Goal: Register for event/course

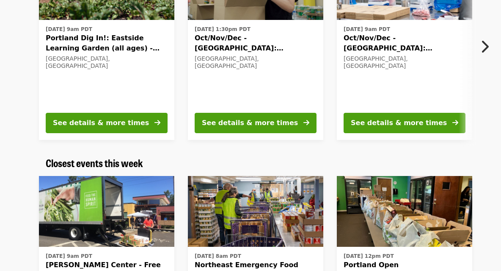
scroll to position [1, 0]
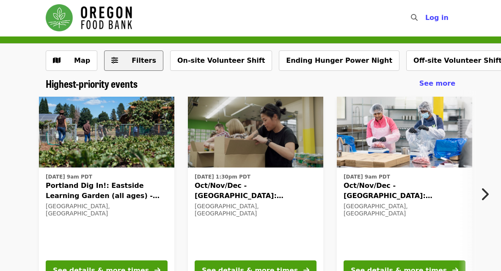
click at [138, 60] on span "Filters" at bounding box center [144, 60] width 25 height 8
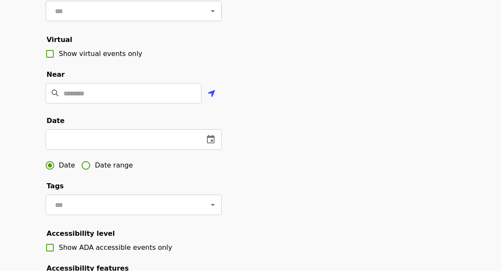
scroll to position [160, 0]
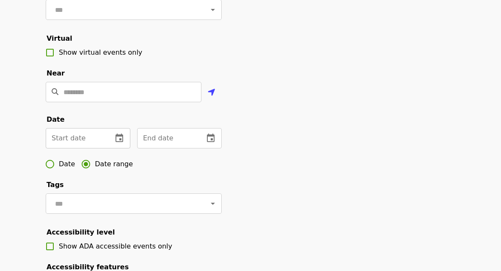
click at [82, 141] on input "text" at bounding box center [76, 138] width 60 height 20
click at [115, 136] on icon "change date" at bounding box center [119, 138] width 10 height 10
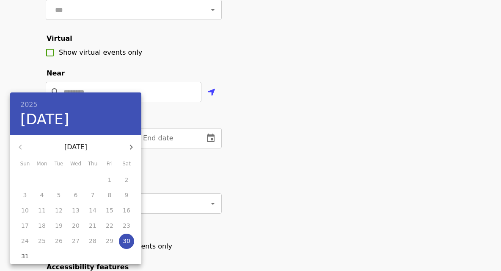
click at [187, 142] on div at bounding box center [250, 135] width 501 height 271
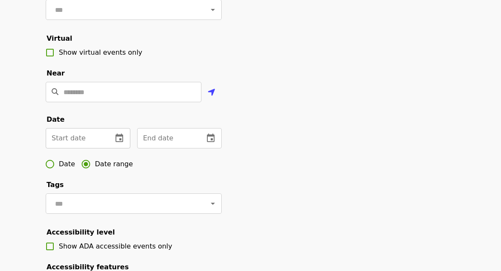
click at [122, 138] on icon "change date" at bounding box center [119, 138] width 10 height 10
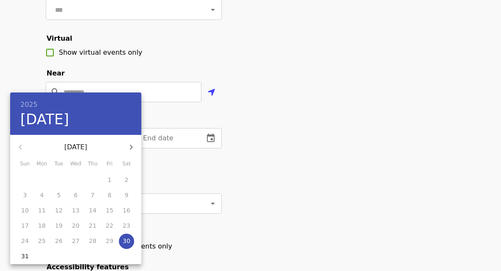
click at [130, 243] on span "30" at bounding box center [126, 240] width 15 height 8
type input "**********"
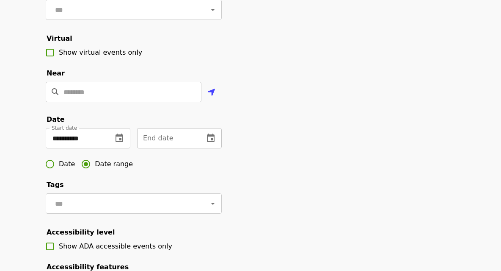
click at [182, 138] on input "text" at bounding box center [167, 138] width 60 height 20
click at [205, 135] on button "change date" at bounding box center [211, 138] width 20 height 20
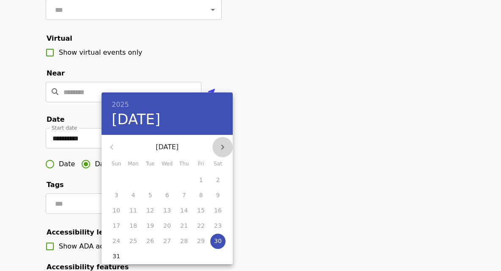
click at [222, 144] on icon "button" at bounding box center [223, 147] width 10 height 10
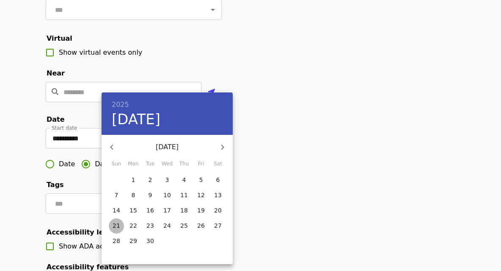
click at [122, 227] on span "21" at bounding box center [116, 225] width 15 height 8
type input "**********"
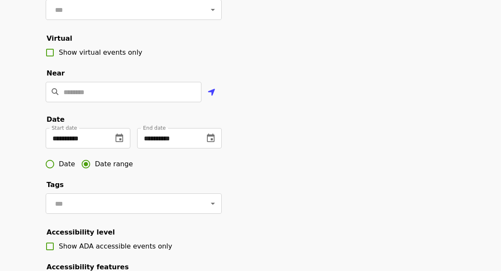
click at [182, 166] on div "Date Date range" at bounding box center [134, 164] width 176 height 18
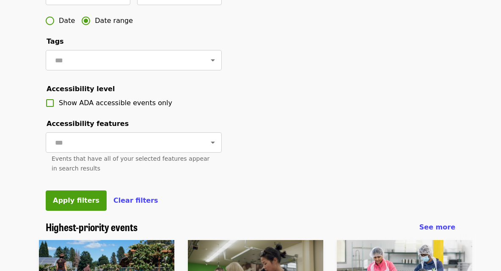
scroll to position [323, 0]
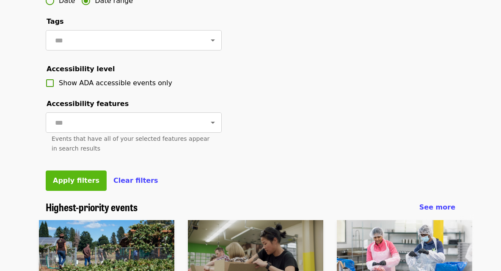
click at [77, 178] on span "Apply filters" at bounding box center [76, 180] width 47 height 8
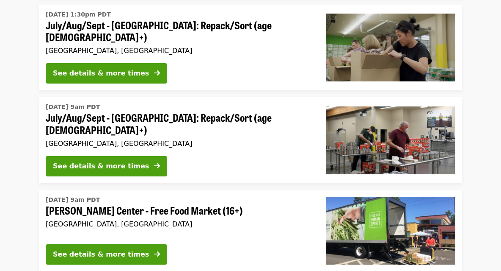
scroll to position [343, 0]
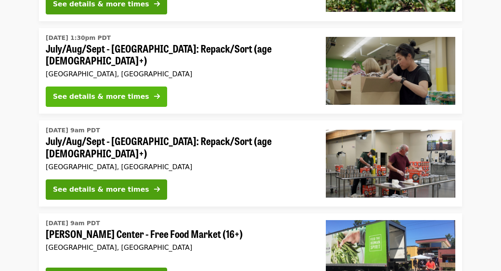
click at [119, 91] on div "See details & more times" at bounding box center [101, 96] width 96 height 10
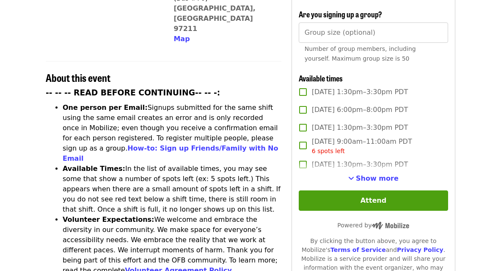
scroll to position [276, 0]
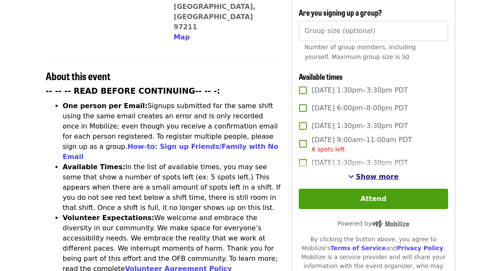
click at [375, 172] on span "Show more" at bounding box center [377, 176] width 43 height 8
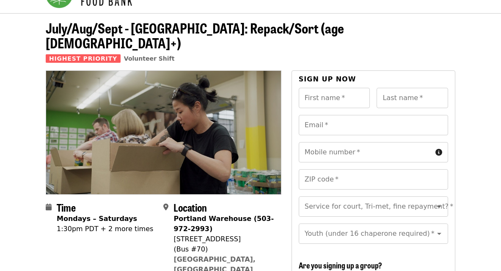
scroll to position [0, 0]
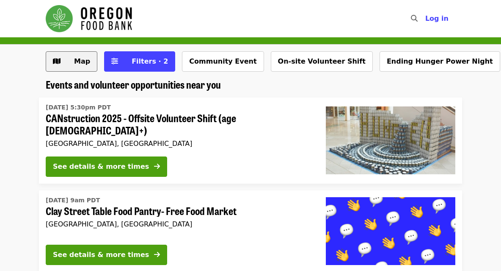
click at [76, 64] on span "Map" at bounding box center [82, 61] width 16 height 8
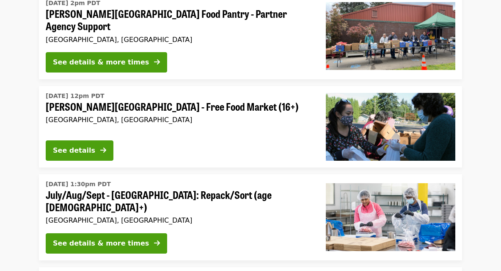
scroll to position [938, 0]
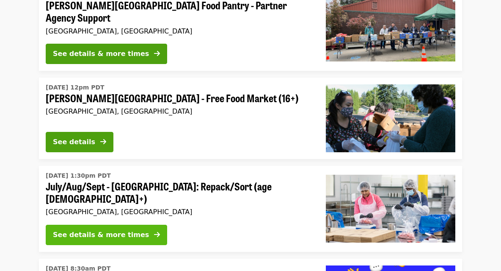
click at [97, 229] on div "See details & more times" at bounding box center [101, 234] width 96 height 10
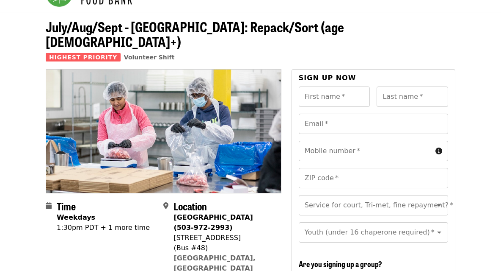
scroll to position [35, 0]
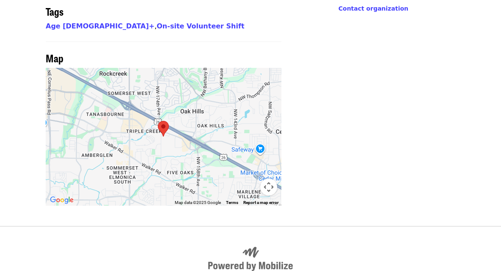
scroll to position [716, 0]
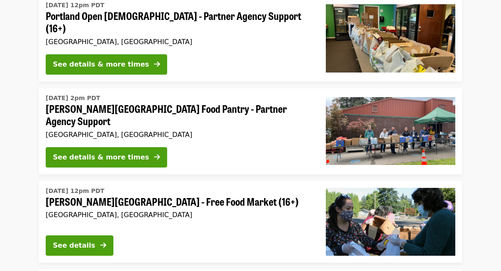
scroll to position [839, 0]
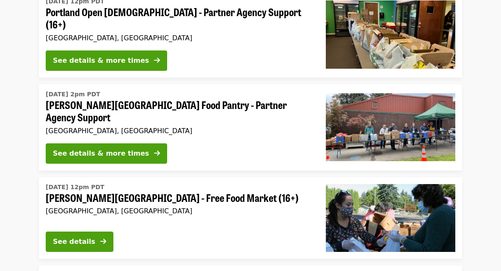
click at [144, 99] on span "[PERSON_NAME][GEOGRAPHIC_DATA] Food Pantry - Partner Agency Support" at bounding box center [179, 111] width 267 height 25
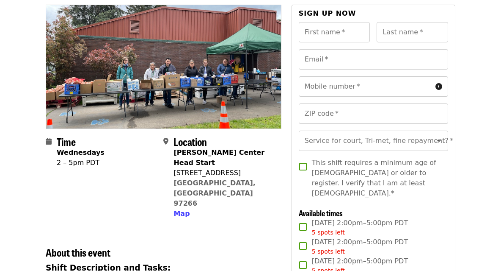
scroll to position [105, 0]
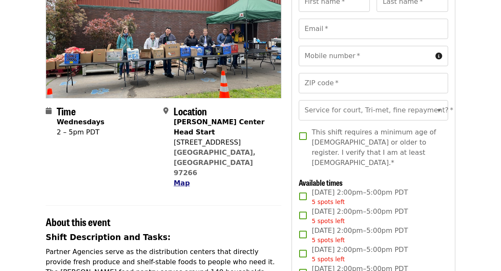
click at [182, 179] on span "Map" at bounding box center [182, 183] width 16 height 8
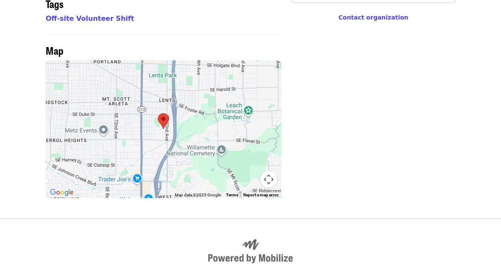
scroll to position [641, 0]
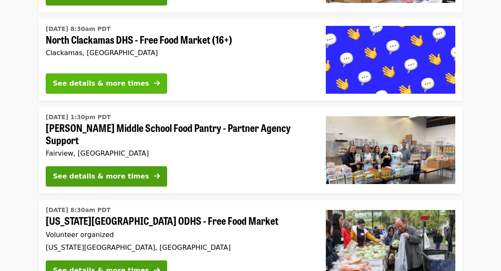
scroll to position [1180, 0]
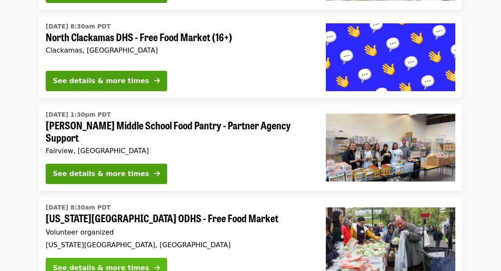
click at [94, 262] on div "See details & more times" at bounding box center [101, 267] width 96 height 10
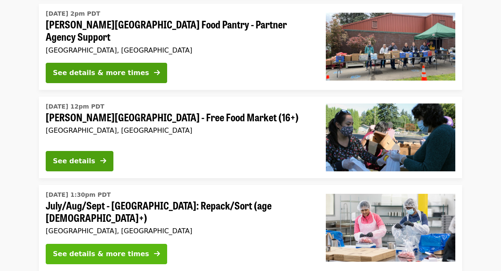
scroll to position [940, 0]
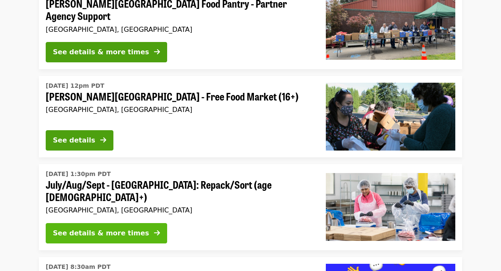
click at [117, 228] on div "See details & more times" at bounding box center [101, 233] width 96 height 10
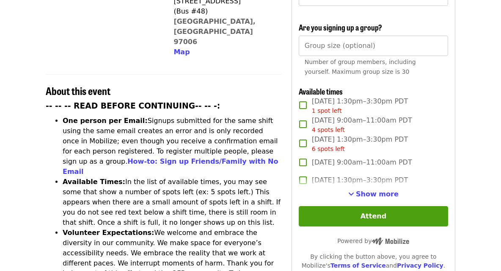
scroll to position [273, 0]
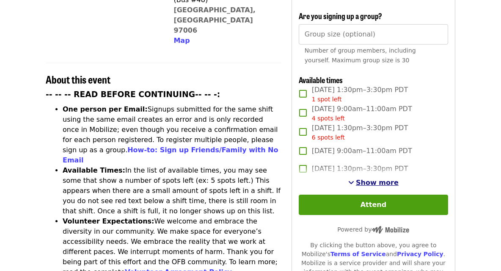
click at [368, 178] on span "Show more" at bounding box center [377, 182] width 43 height 8
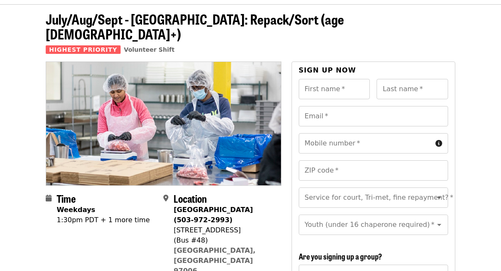
scroll to position [0, 0]
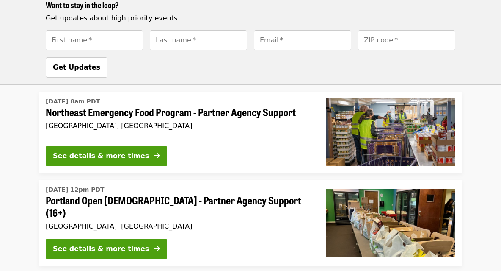
scroll to position [646, 0]
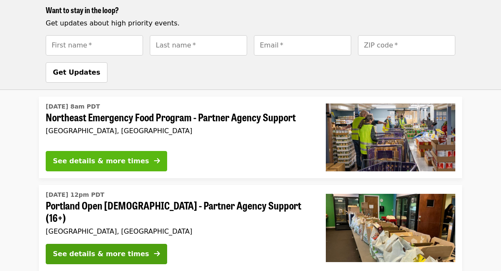
click at [106, 156] on div "See details & more times" at bounding box center [101, 161] width 96 height 10
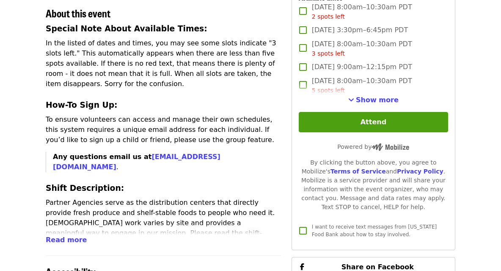
scroll to position [316, 0]
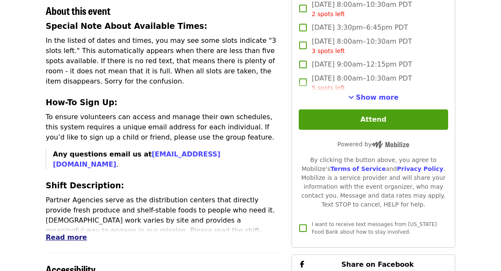
click at [76, 233] on span "Read more" at bounding box center [66, 237] width 41 height 8
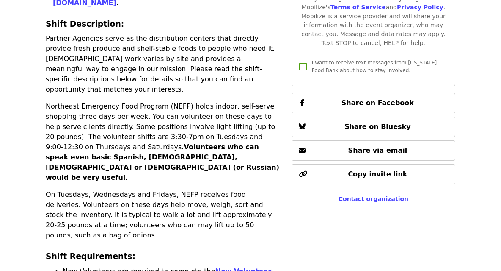
scroll to position [471, 0]
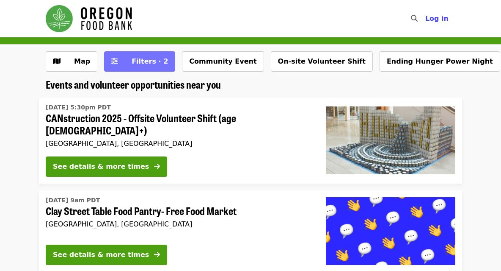
click at [144, 61] on span "Filters · 2" at bounding box center [150, 61] width 36 height 8
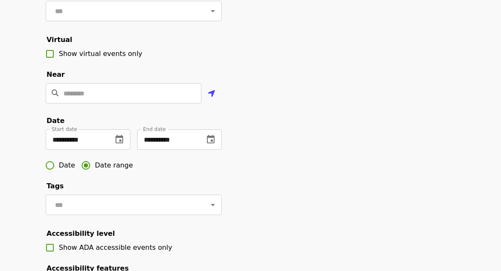
scroll to position [170, 0]
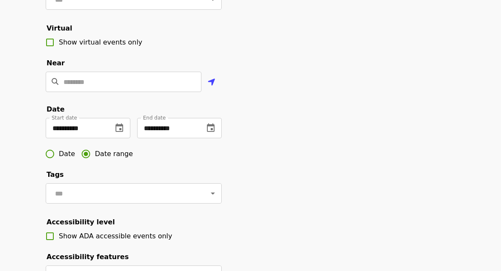
click at [242, 188] on div "**********" at bounding box center [250, 117] width 423 height 472
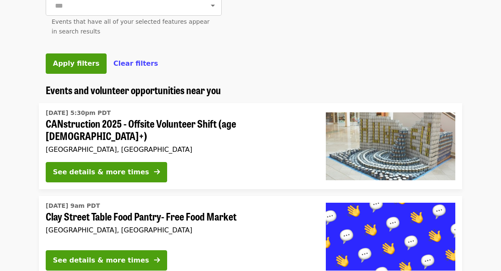
scroll to position [461, 0]
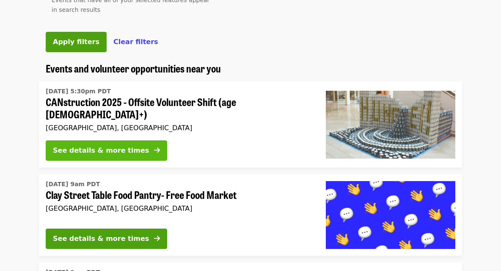
click at [106, 149] on div "See details & more times" at bounding box center [101, 150] width 96 height 10
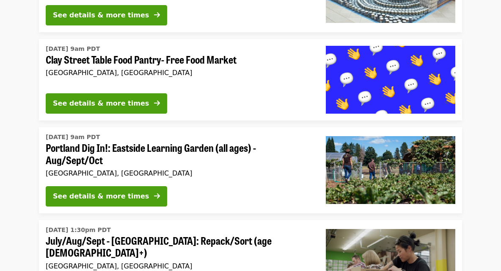
scroll to position [174, 0]
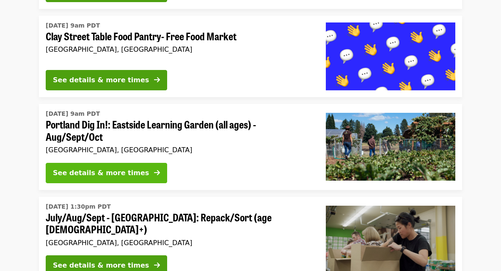
click at [101, 176] on button "See details & more times" at bounding box center [107, 173] width 122 height 20
